Goal: Complete application form

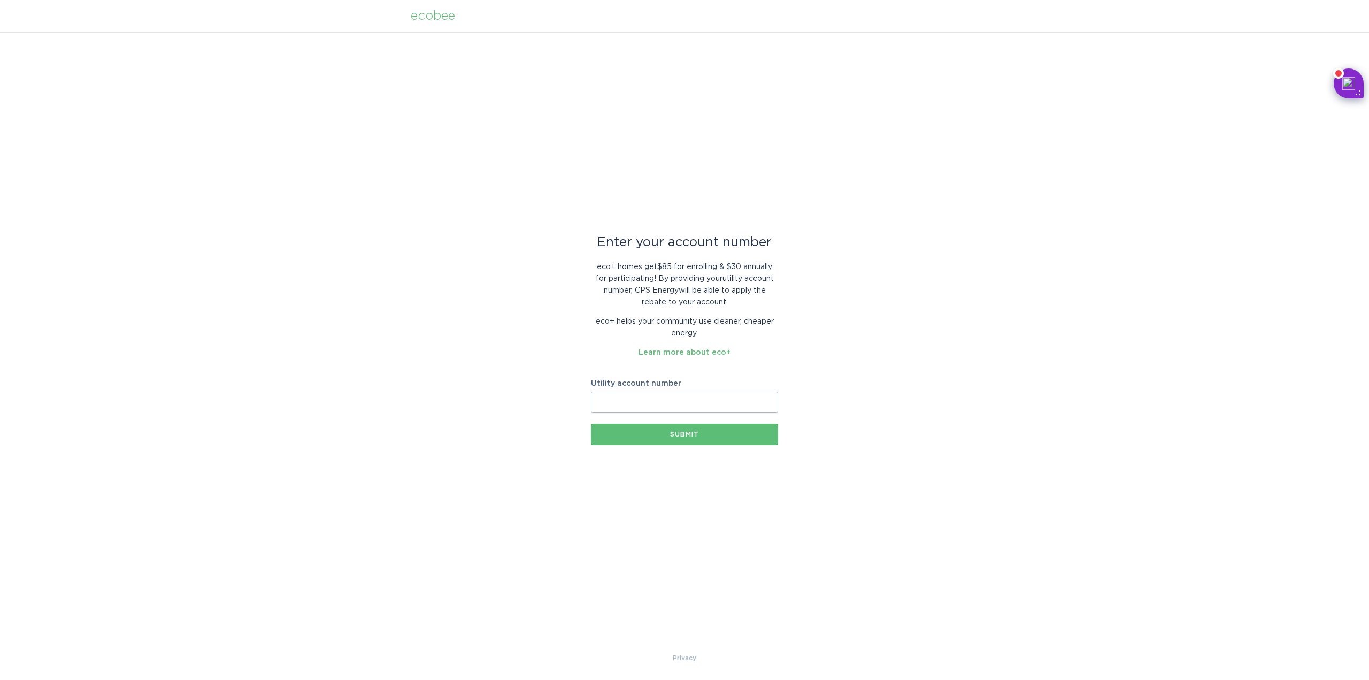
click at [685, 401] on input "Utility account number" at bounding box center [684, 401] width 187 height 21
click at [677, 403] on input "Utility account number" at bounding box center [684, 401] width 187 height 21
paste input "[PHONE_NUMBER]"
type input "[PHONE_NUMBER]"
click at [669, 435] on div "Submit" at bounding box center [684, 434] width 176 height 6
